Goal: Find specific page/section: Find specific page/section

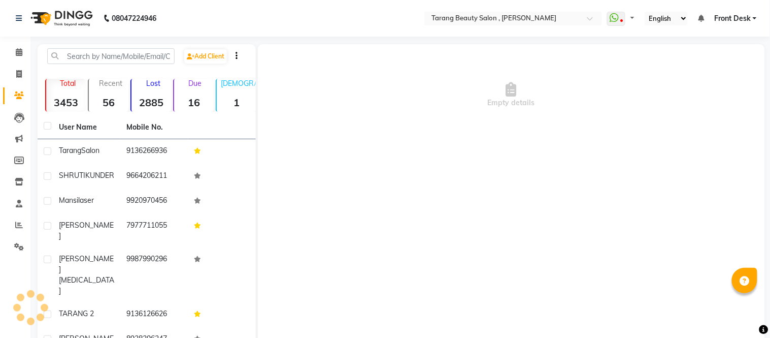
select select "en"
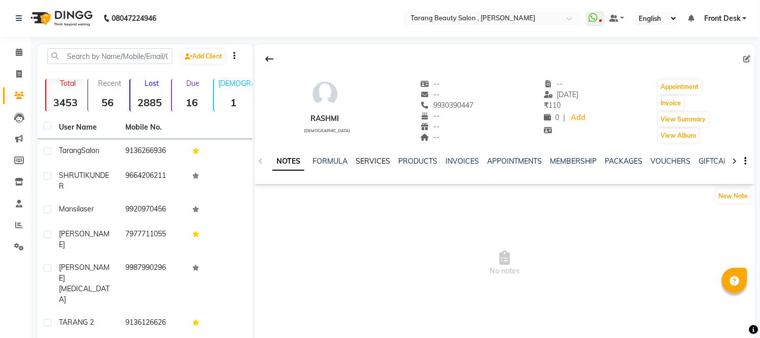
click at [363, 156] on link "SERVICES" at bounding box center [373, 160] width 35 height 9
